Goal: Information Seeking & Learning: Learn about a topic

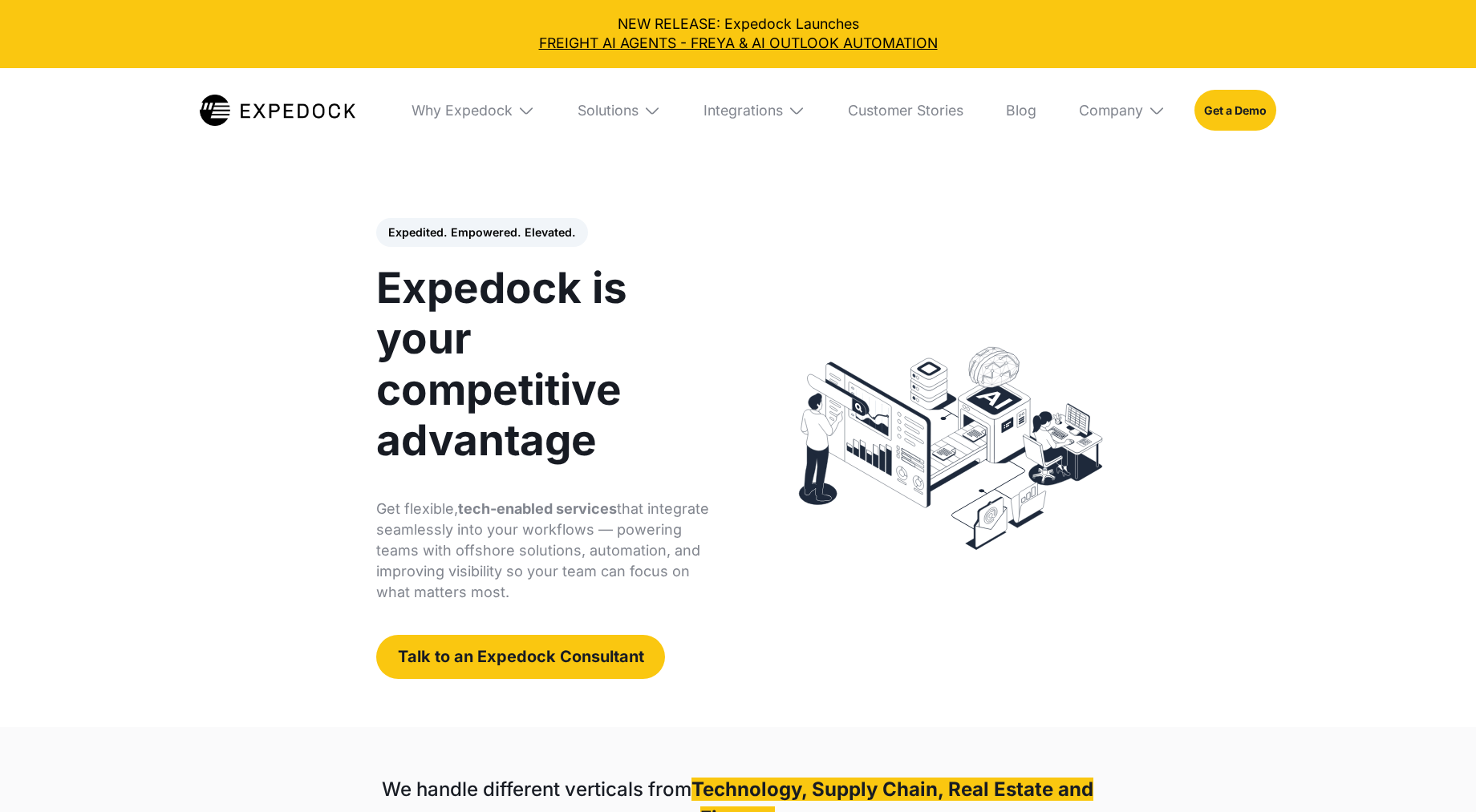
select select
click at [1037, 113] on link "Blog" at bounding box center [1022, 111] width 58 height 85
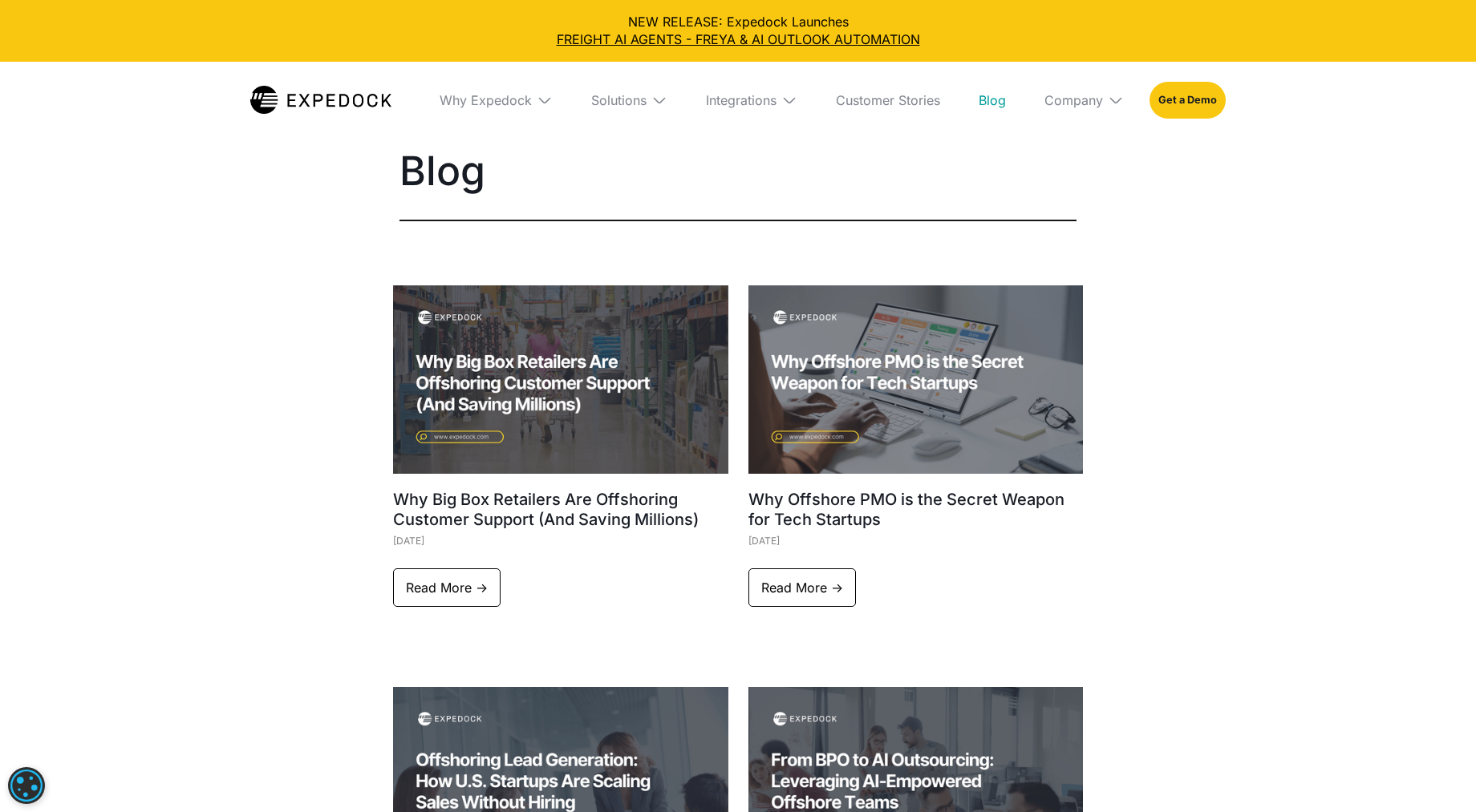
select select
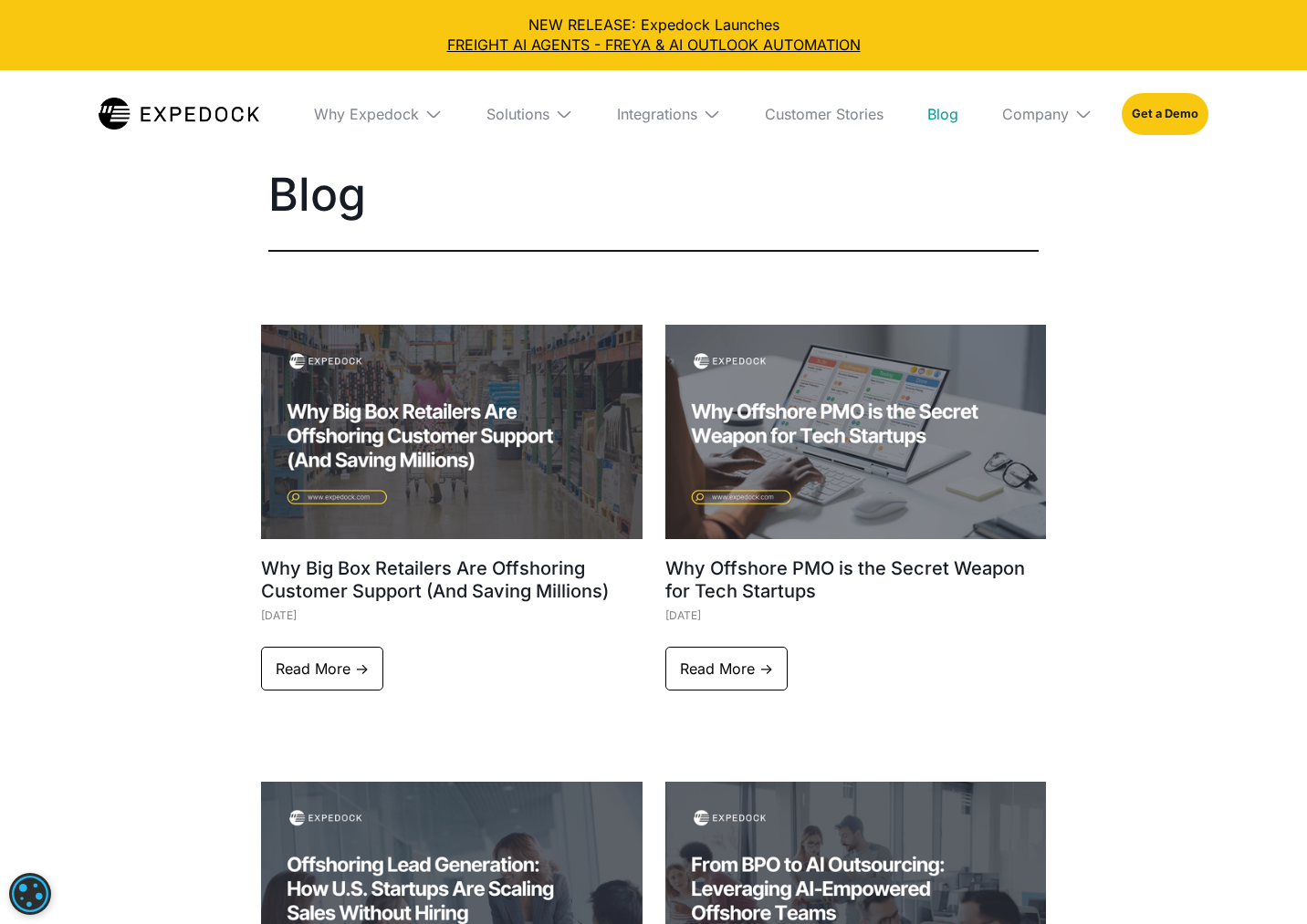
click at [512, 139] on div "Solutions" at bounding box center [529, 114] width 115 height 88
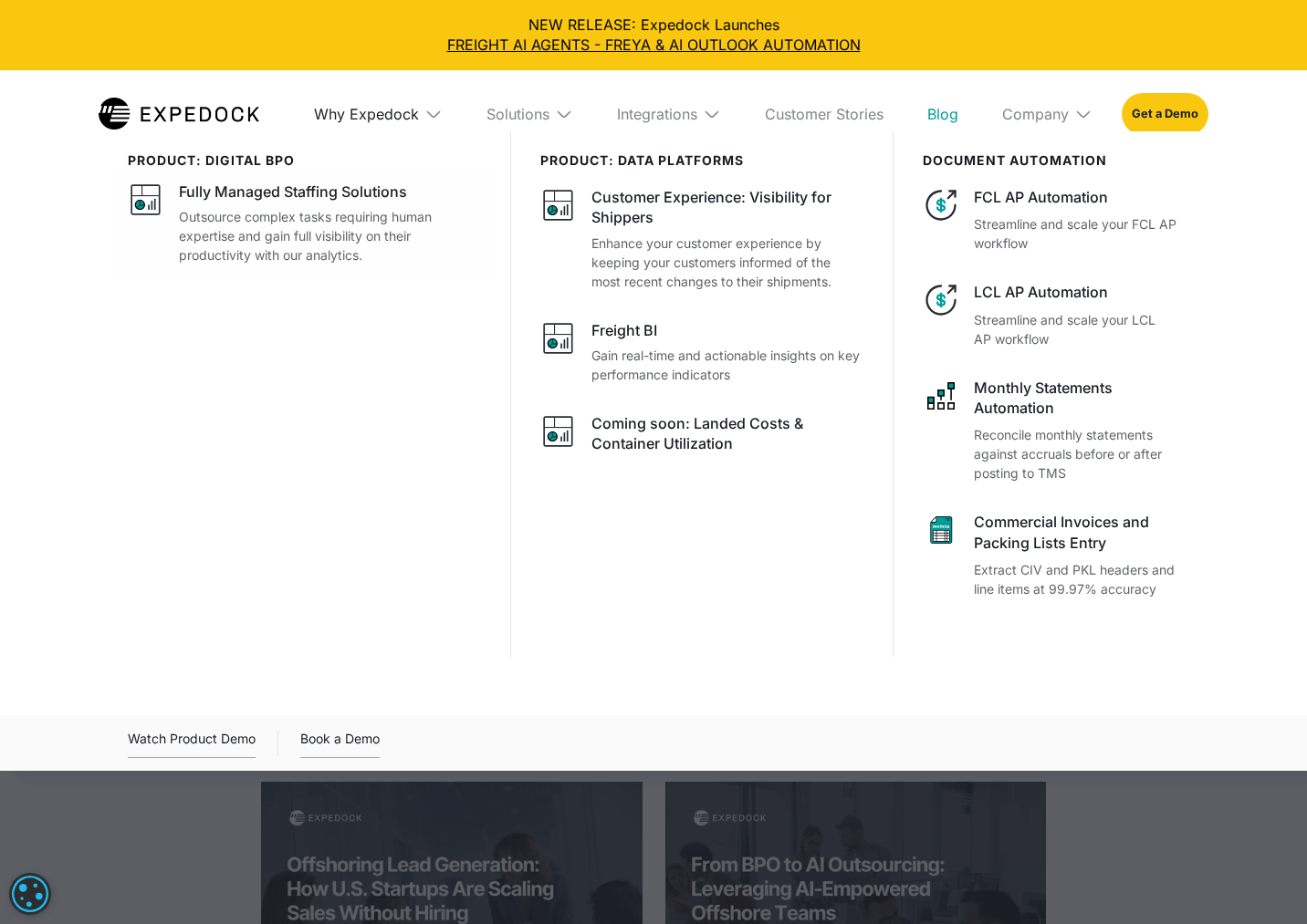
click at [378, 117] on div "Why Expedock" at bounding box center [366, 114] width 105 height 18
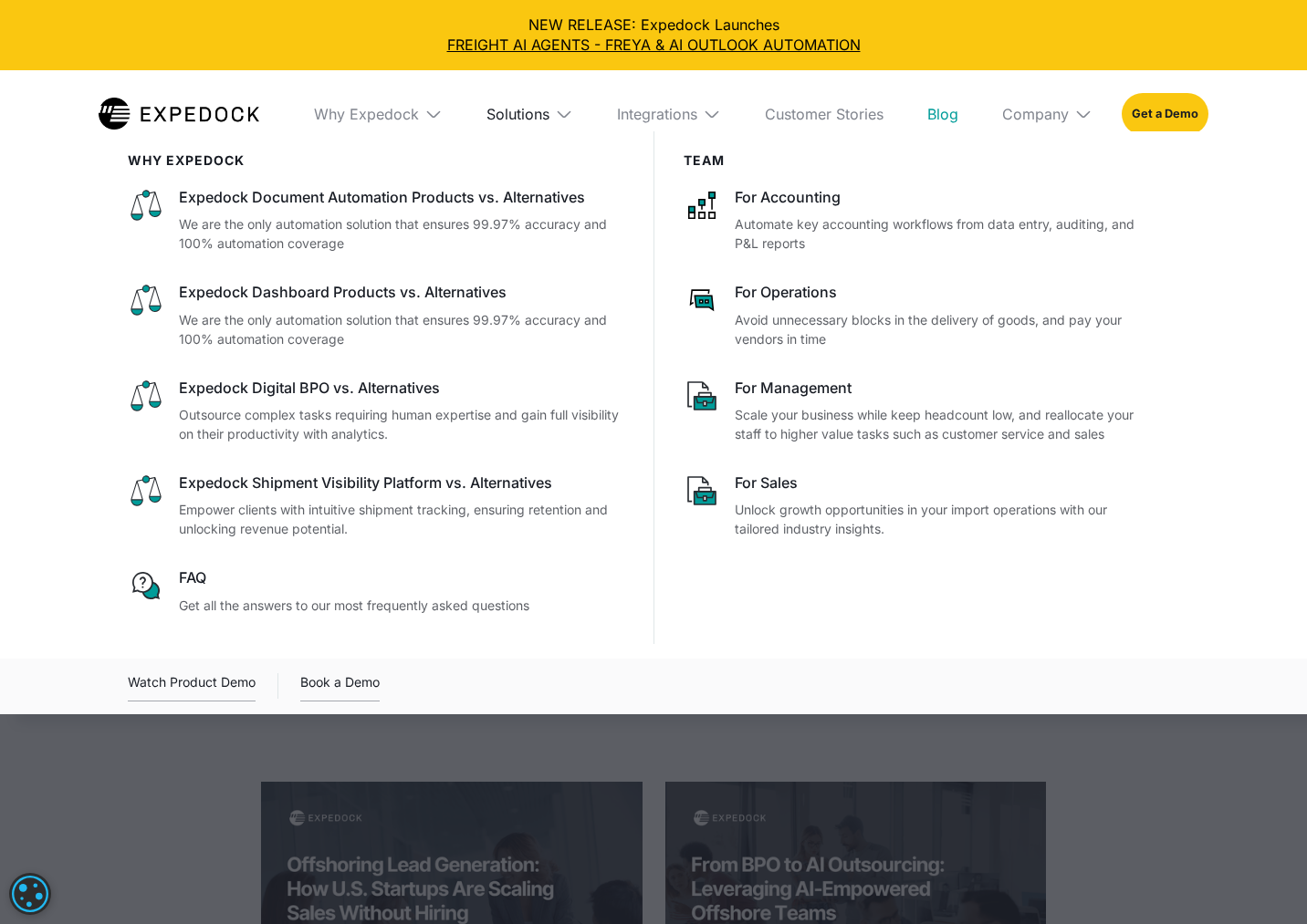
click at [502, 116] on div "Solutions" at bounding box center [517, 114] width 63 height 18
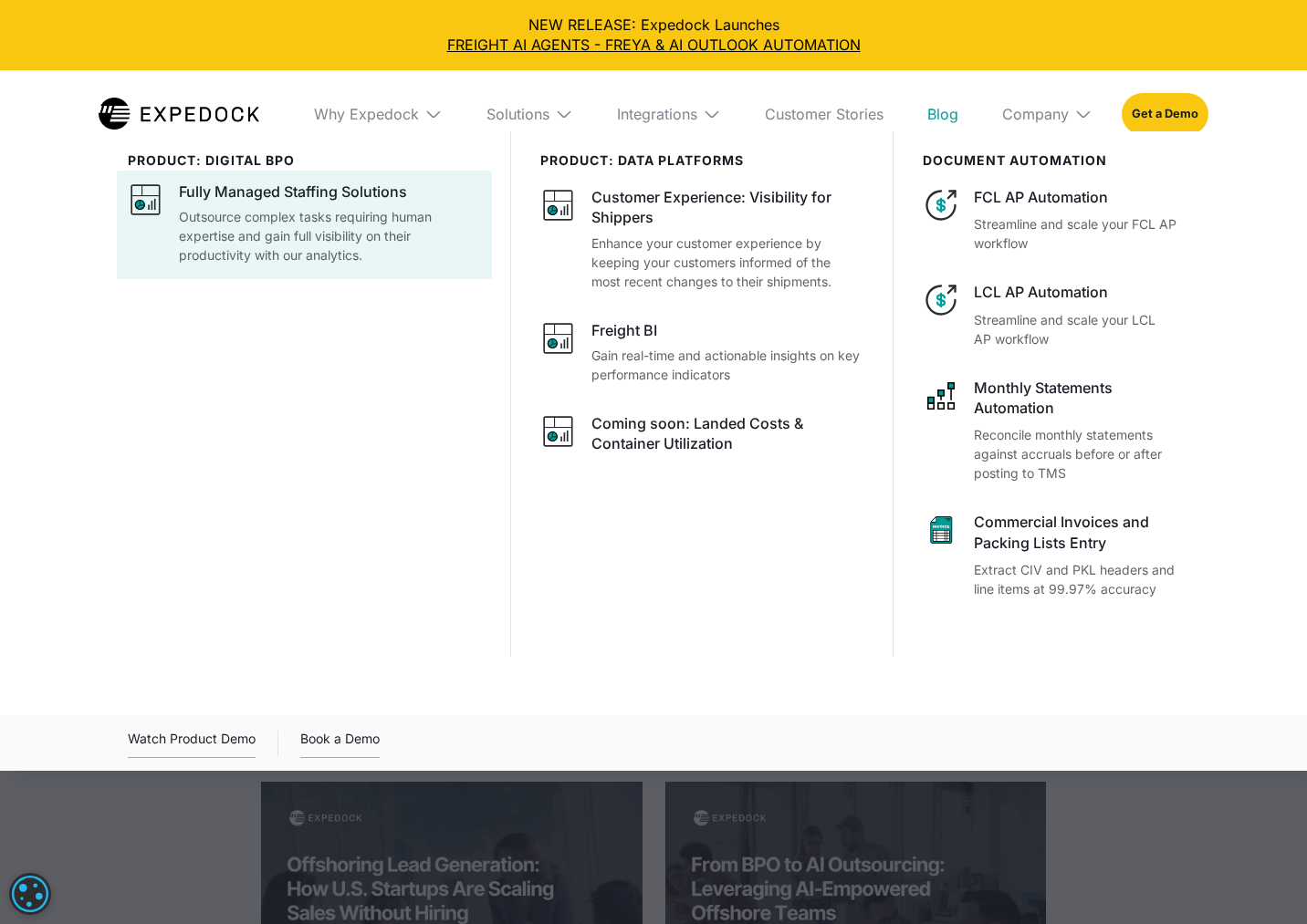
click at [355, 202] on div "Fully Managed Staffing Solutions Outsource complex tasks requiring human expert…" at bounding box center [330, 223] width 302 height 83
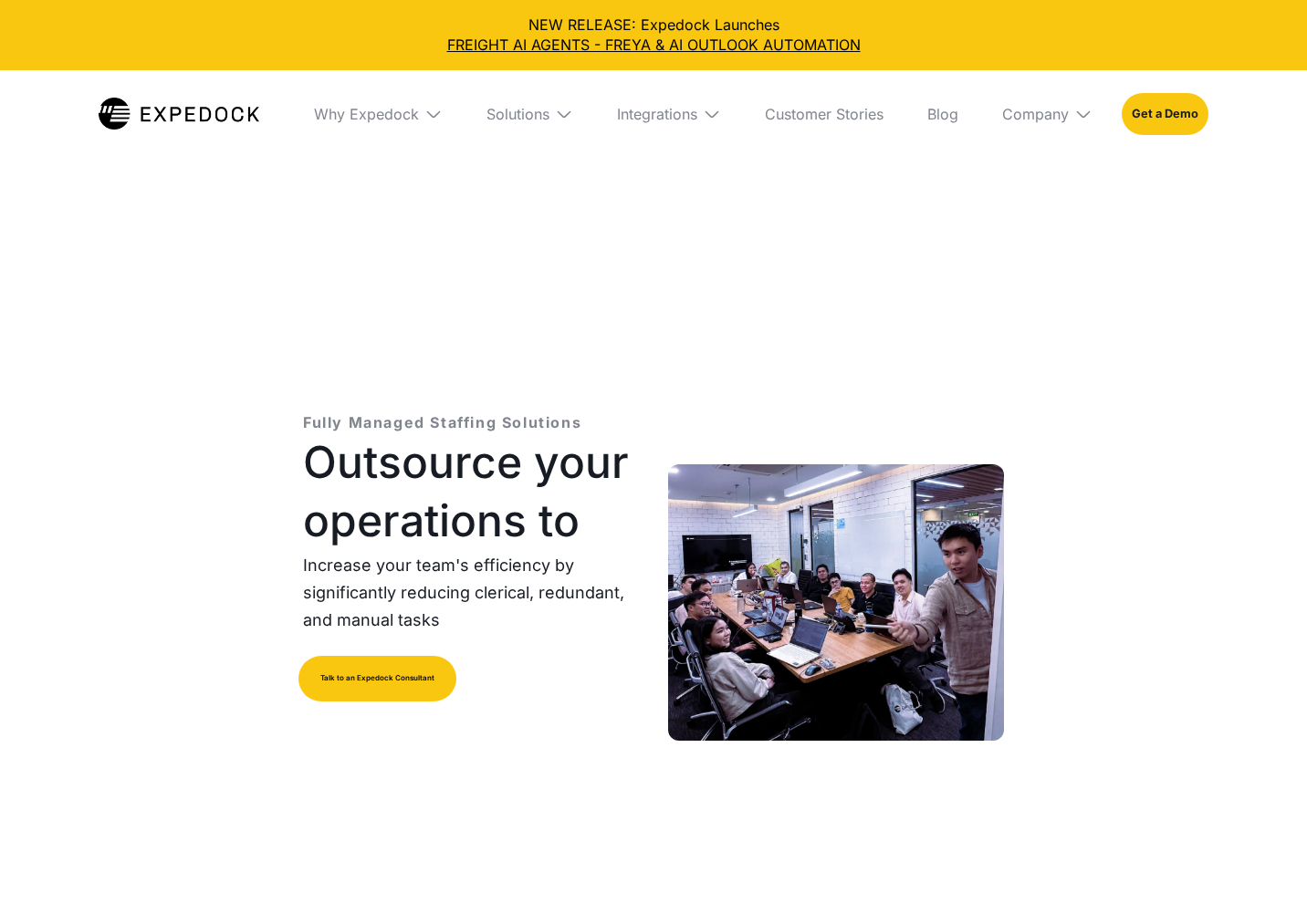
select select
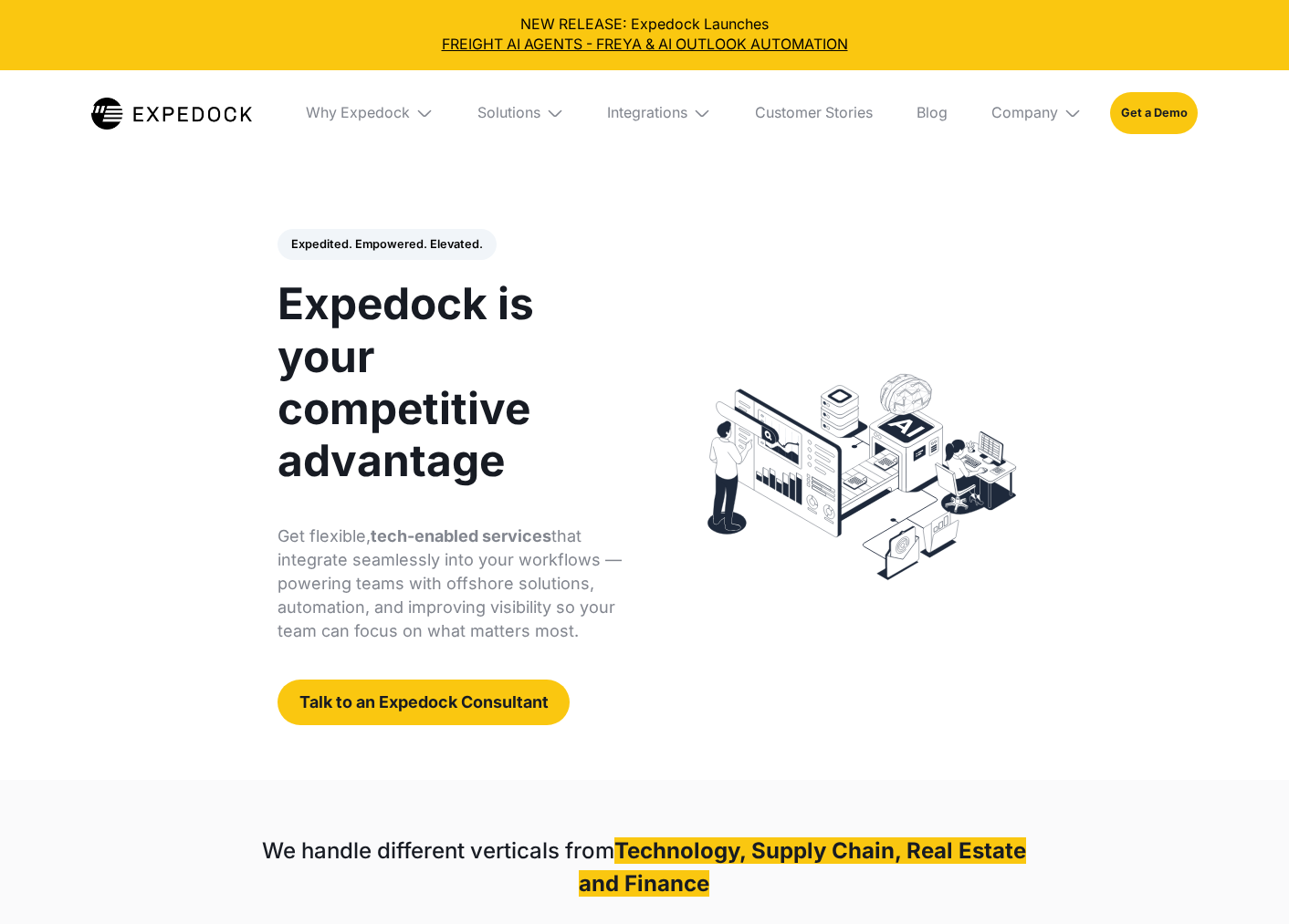
select select
click at [943, 114] on link "Blog" at bounding box center [932, 114] width 61 height 88
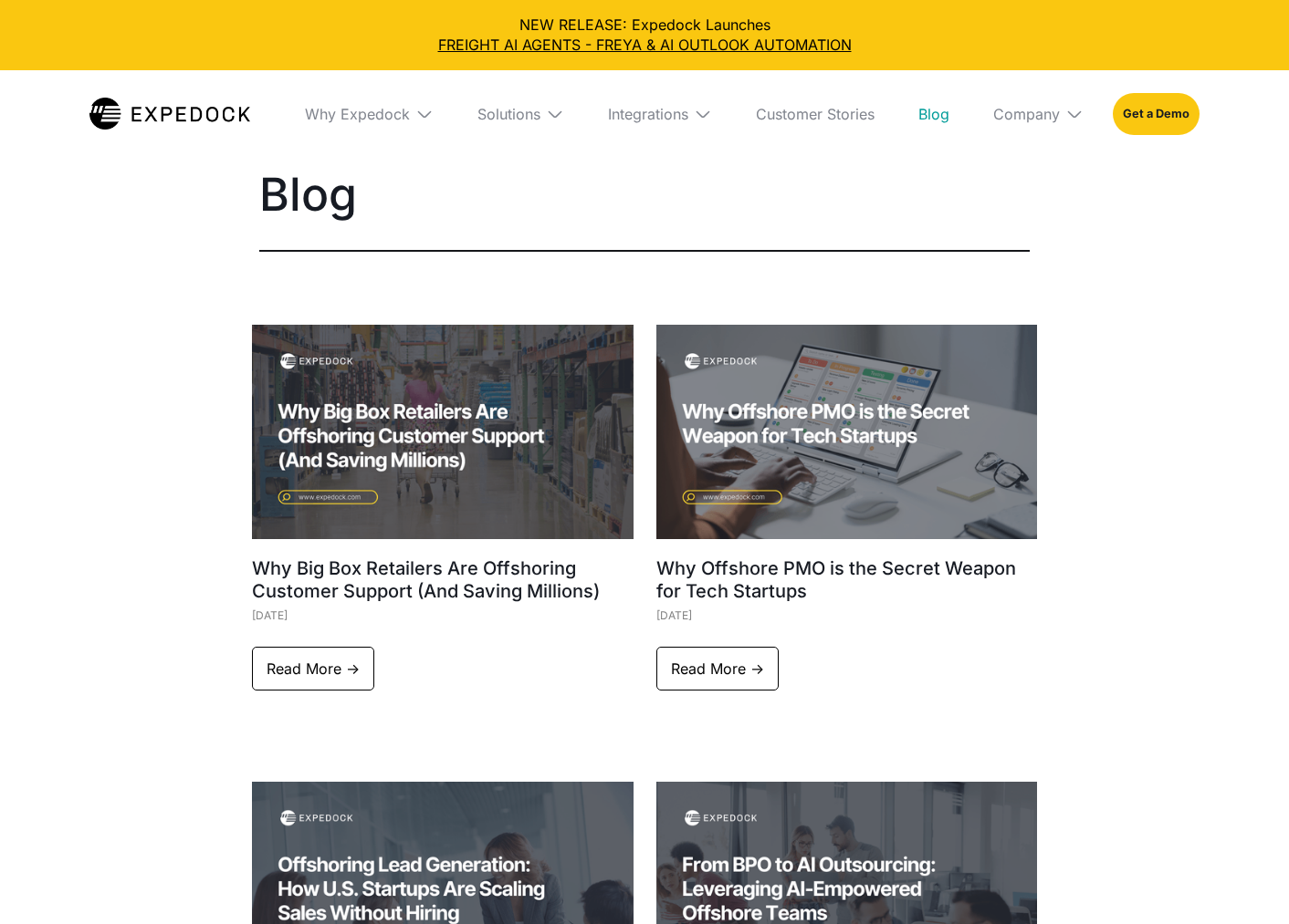
select select
click at [508, 102] on div "Solutions" at bounding box center [521, 114] width 116 height 88
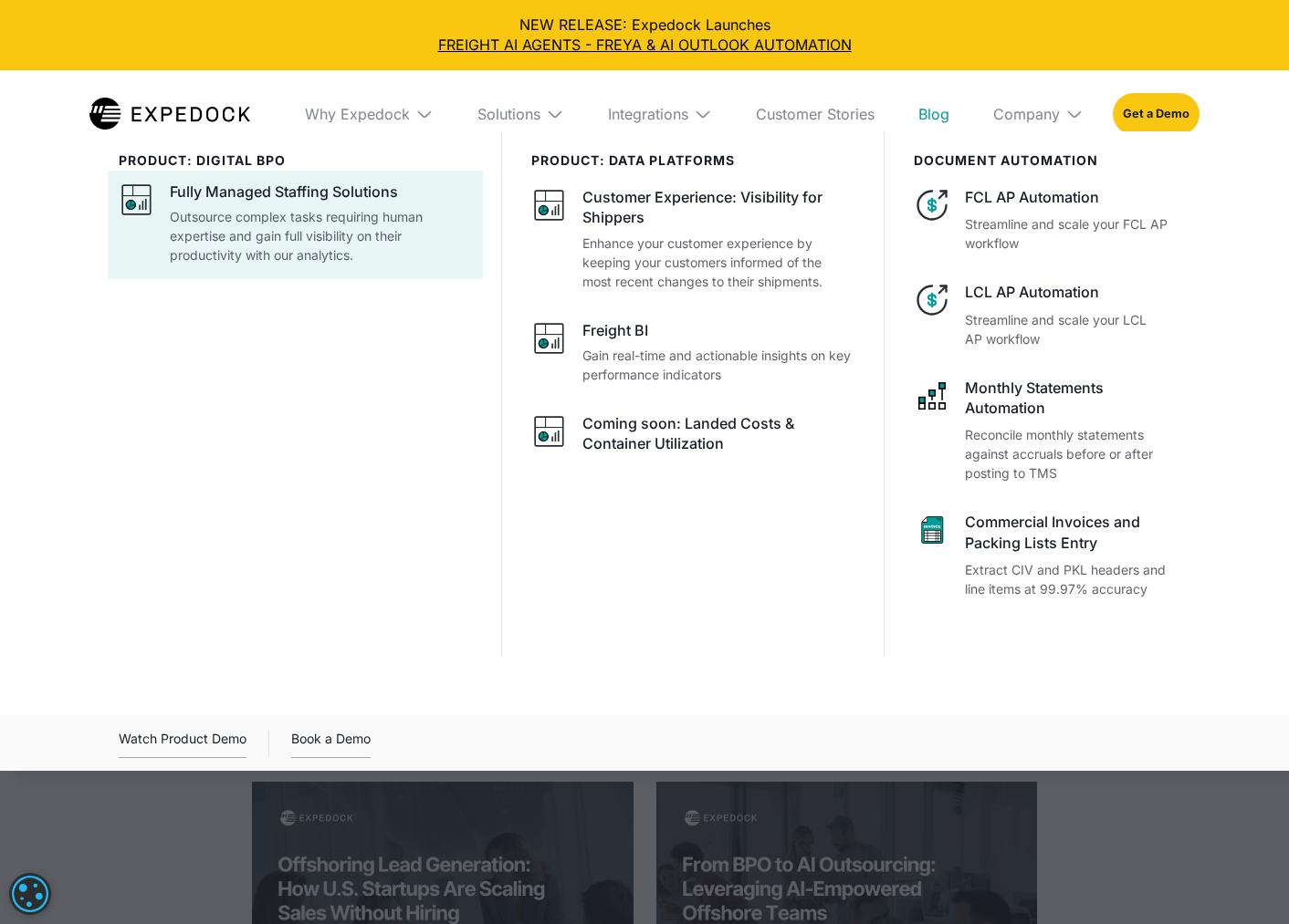
click at [344, 259] on p "Outsource complex tasks requiring human expertise and gain full visibility on t…" at bounding box center [321, 236] width 302 height 58
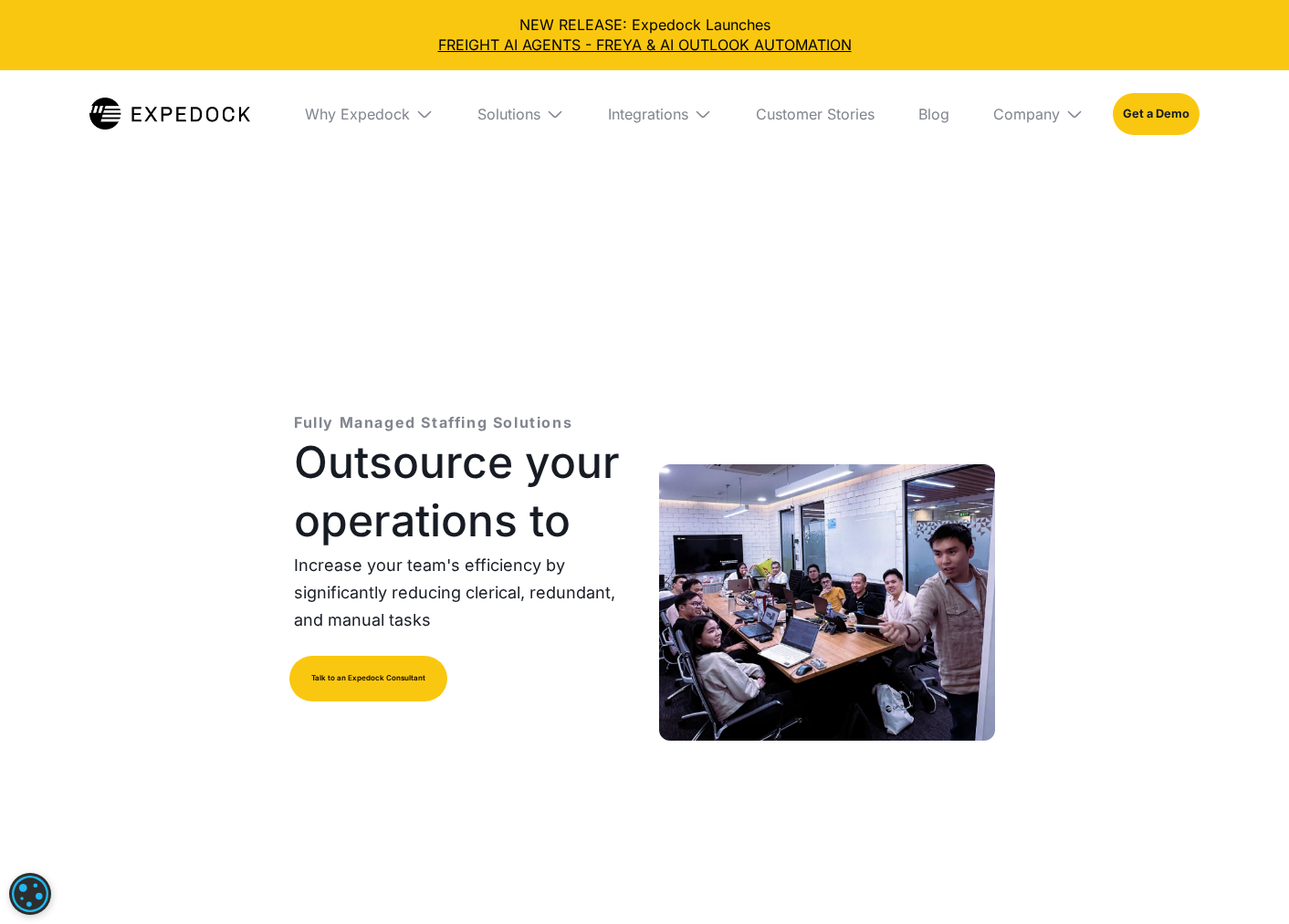
select select
